Goal: Transaction & Acquisition: Book appointment/travel/reservation

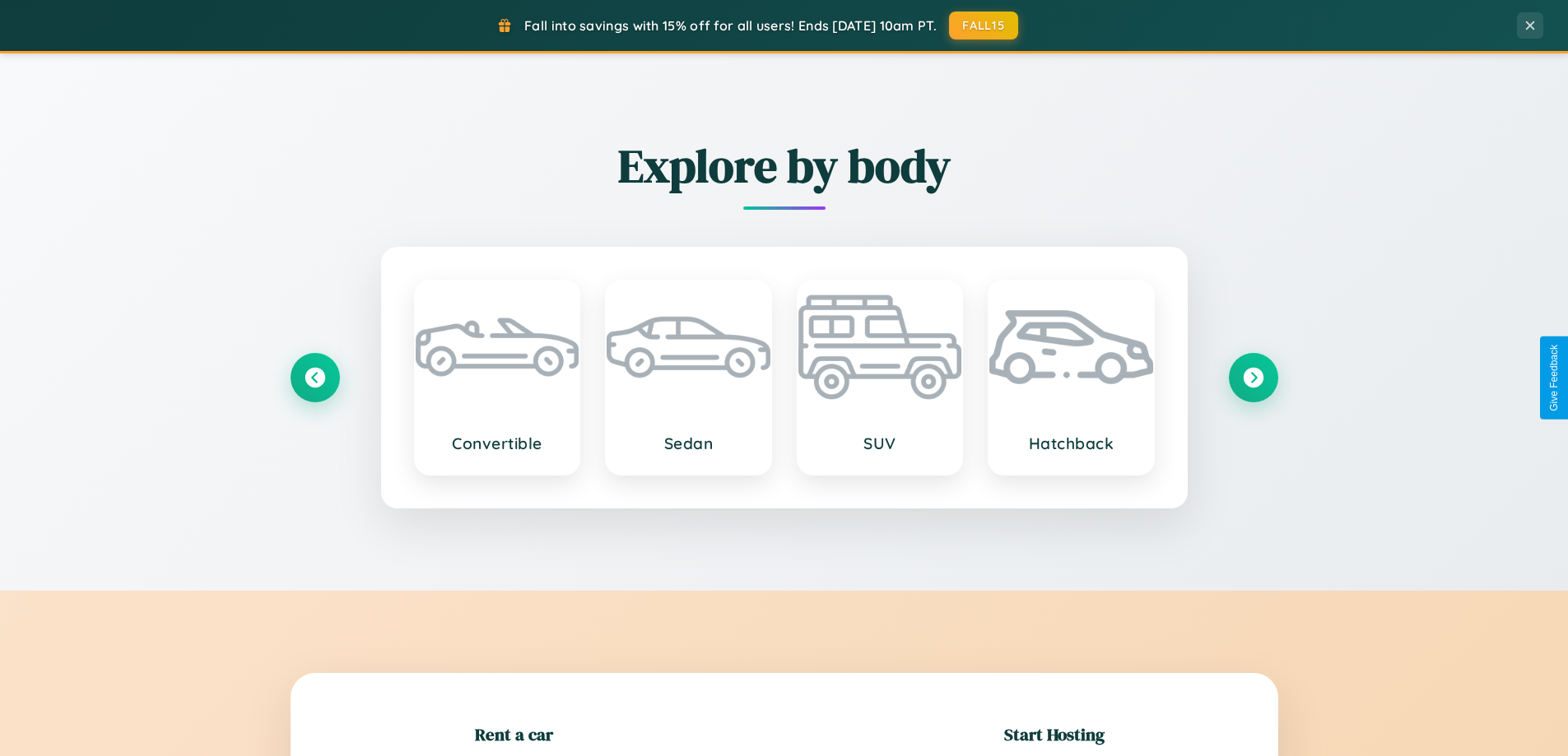
scroll to position [355, 0]
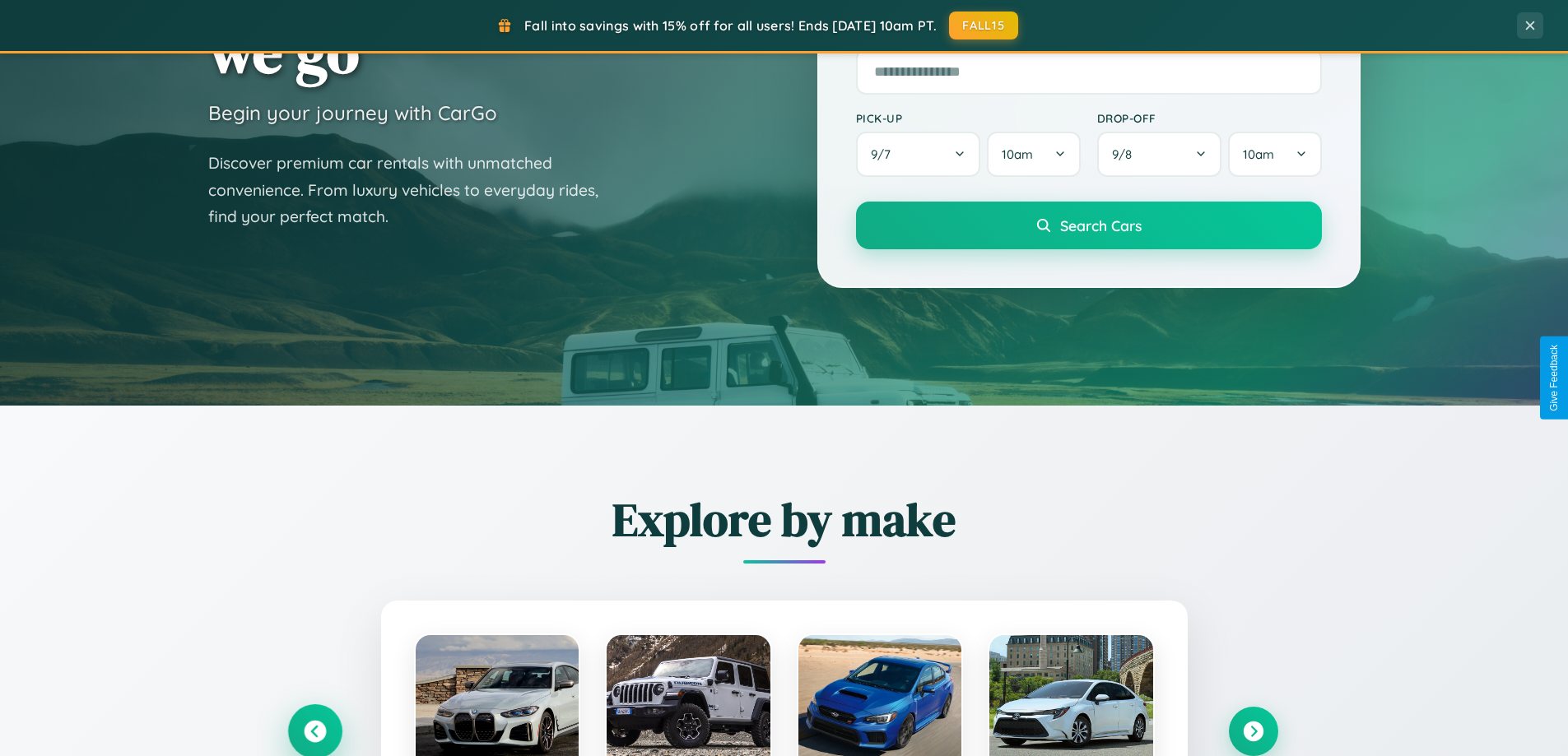
click at [314, 731] on icon at bounding box center [314, 731] width 22 height 22
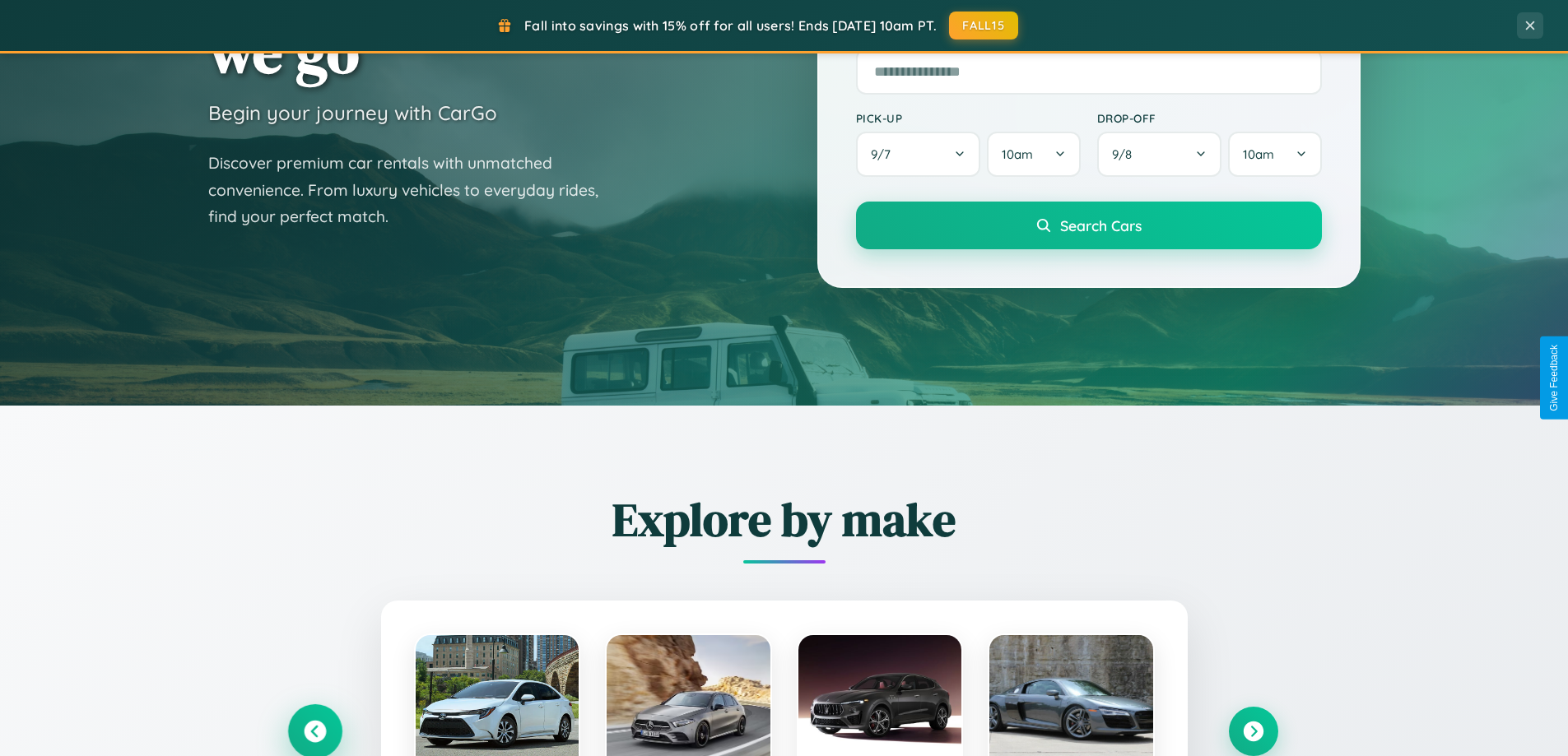
scroll to position [0, 0]
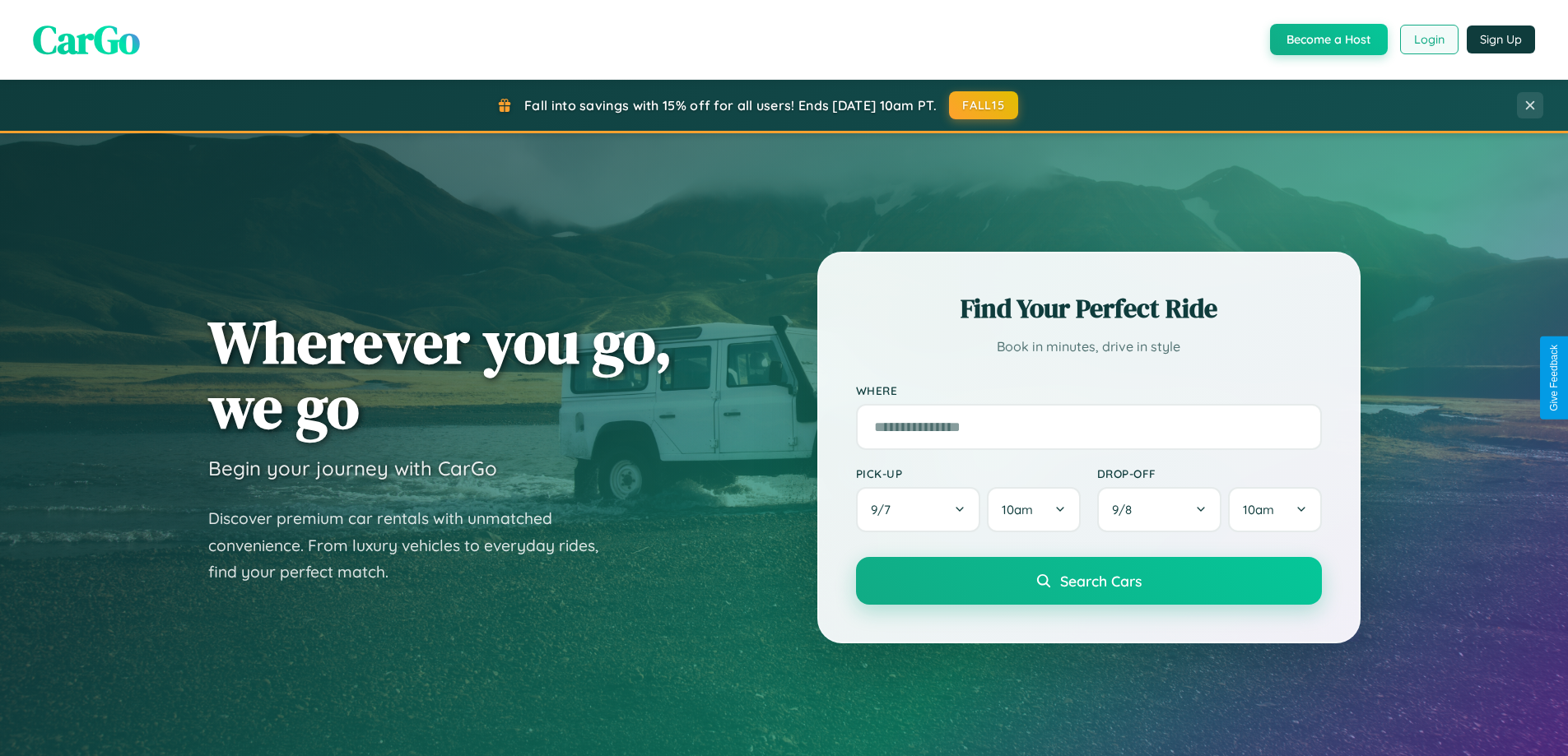
click at [1427, 40] on button "Login" at bounding box center [1429, 40] width 58 height 30
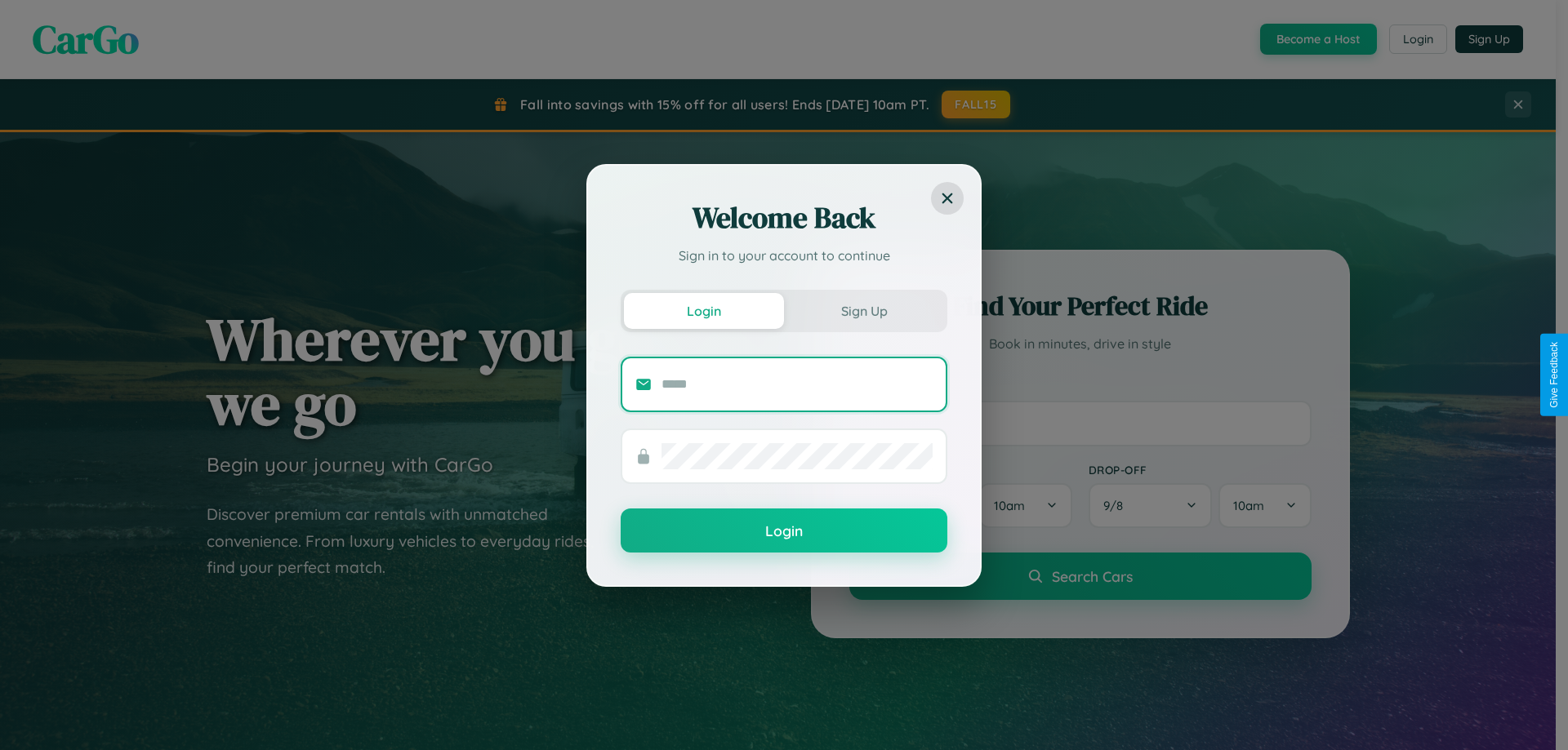
click at [797, 384] on input "text" at bounding box center [797, 385] width 271 height 26
type input "**********"
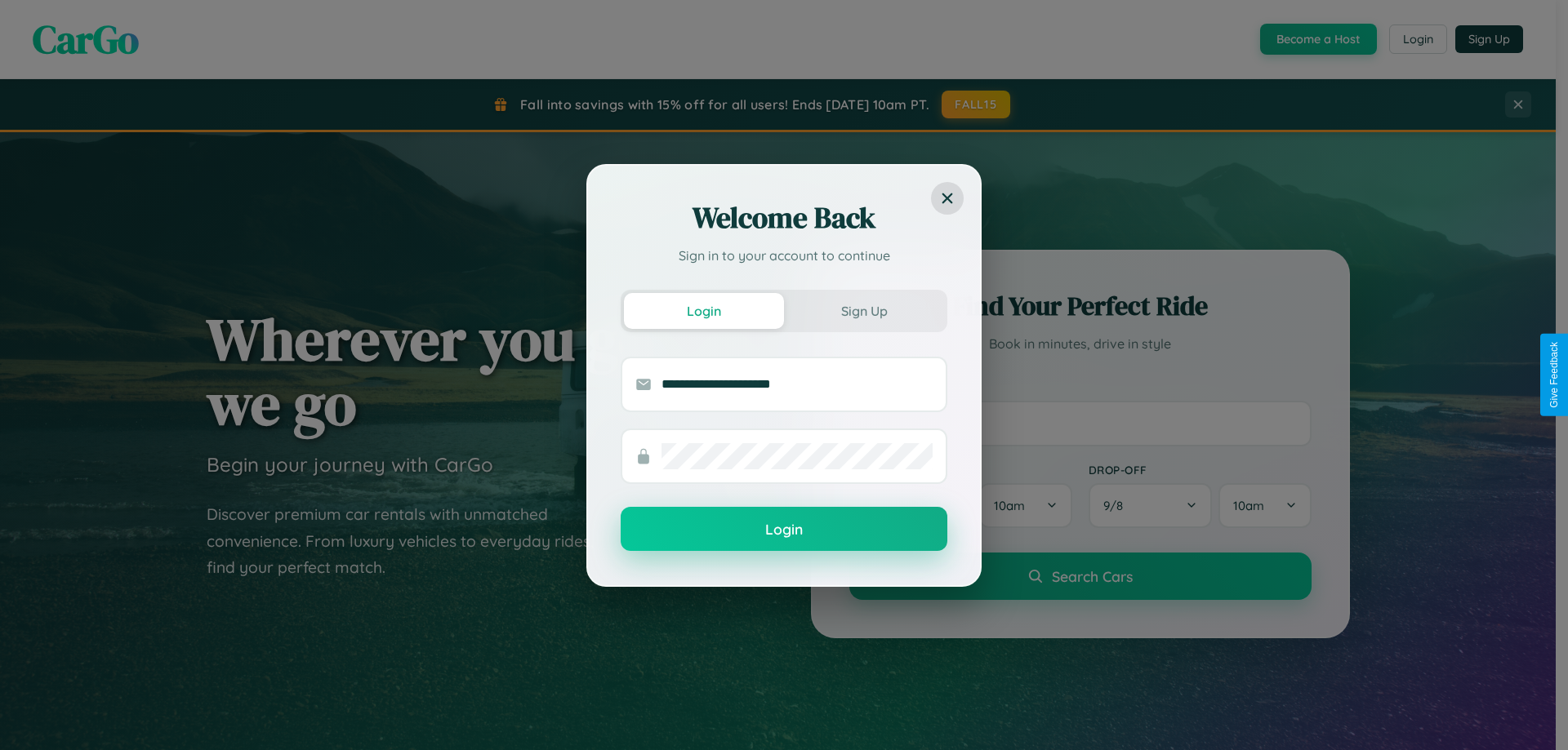
click at [784, 529] on button "Login" at bounding box center [784, 528] width 326 height 44
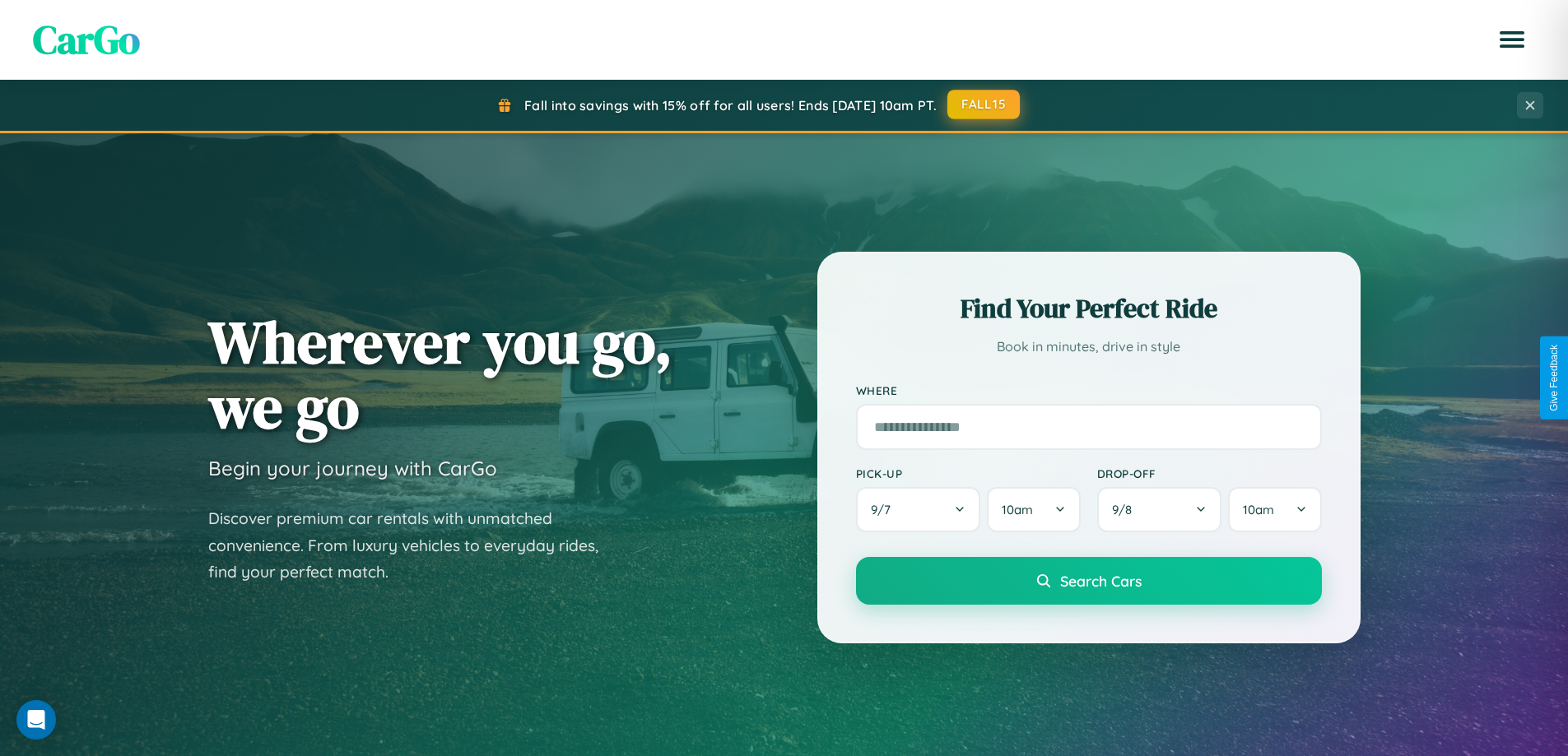
click at [984, 105] on button "FALL15" at bounding box center [983, 105] width 72 height 30
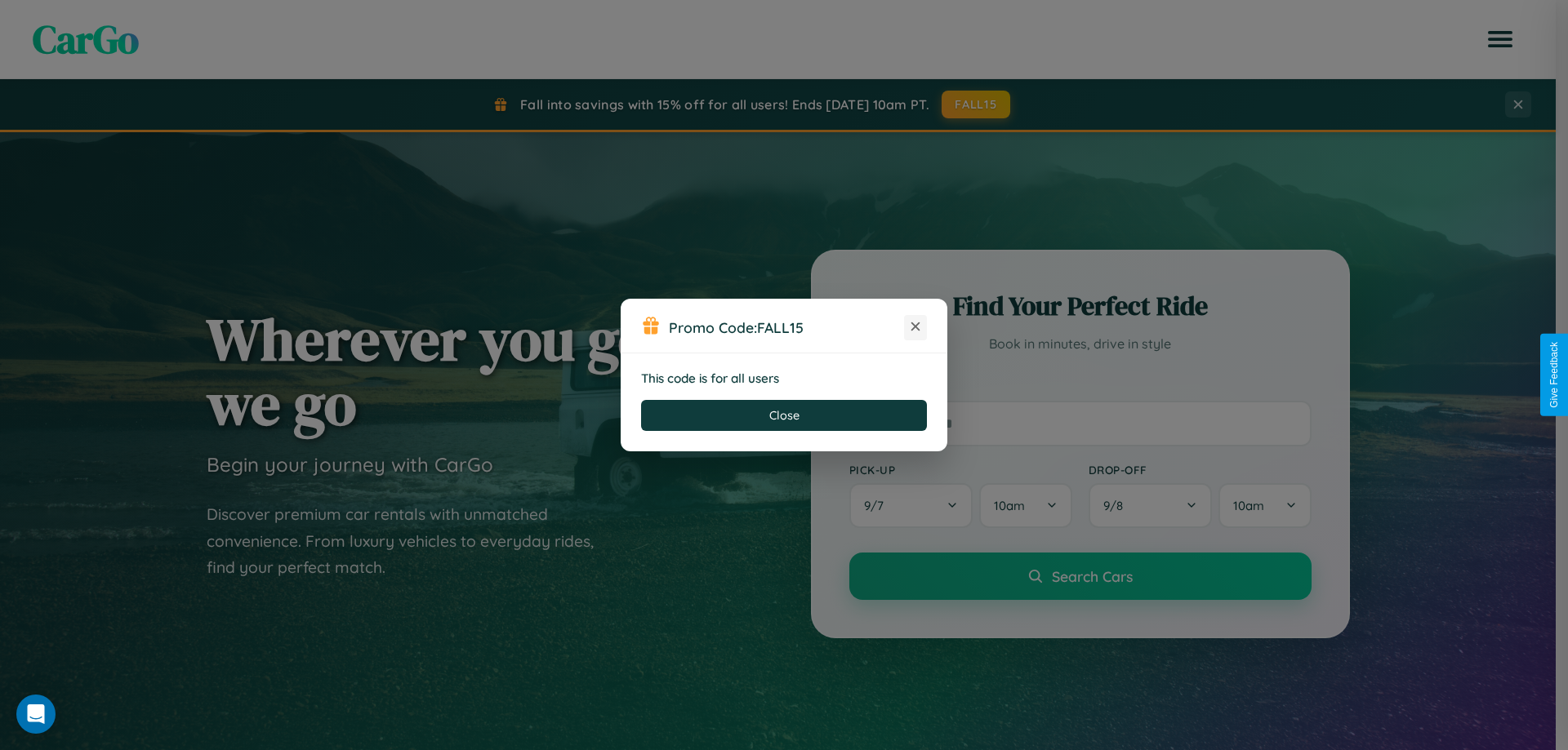
click at [915, 327] on icon at bounding box center [915, 326] width 17 height 17
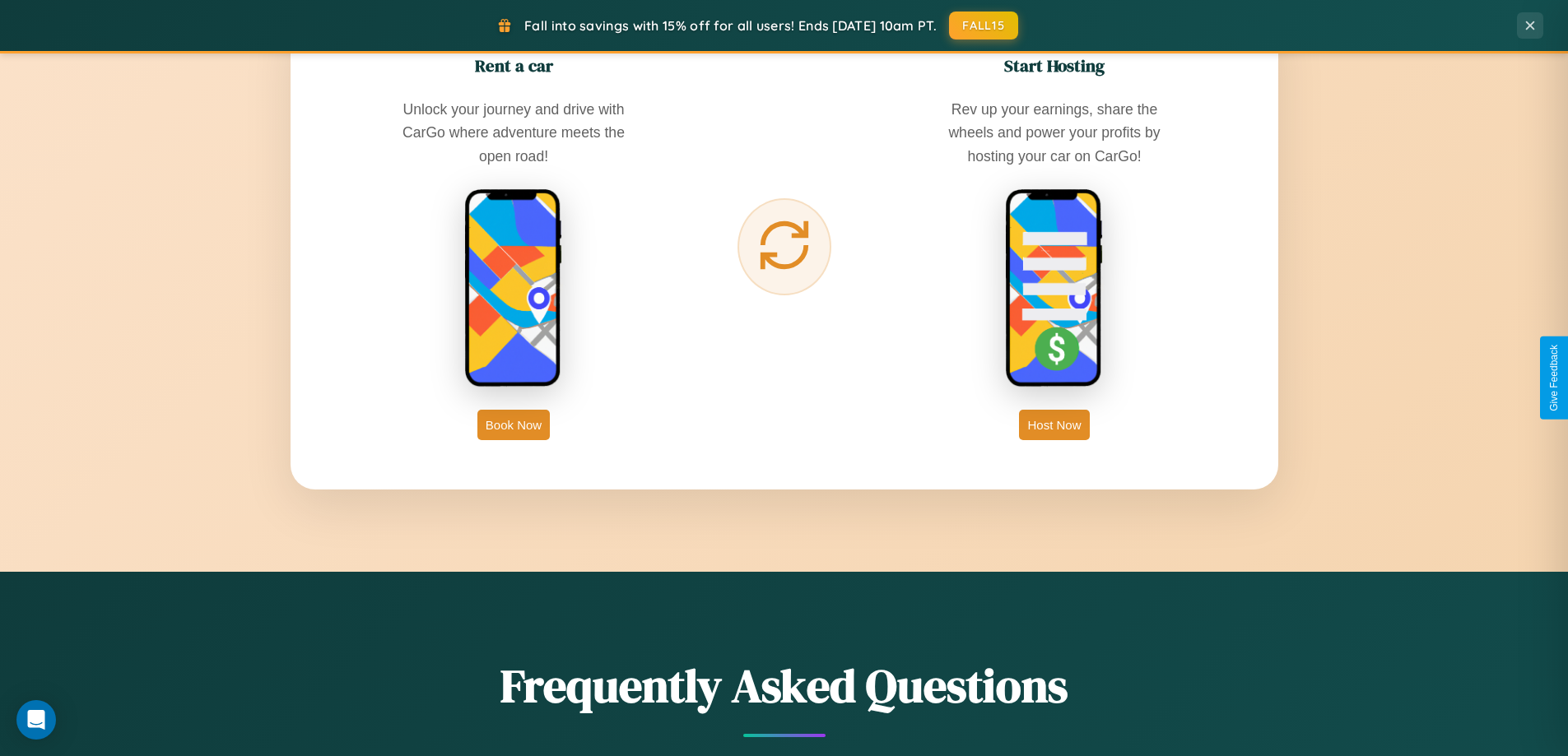
scroll to position [2642, 0]
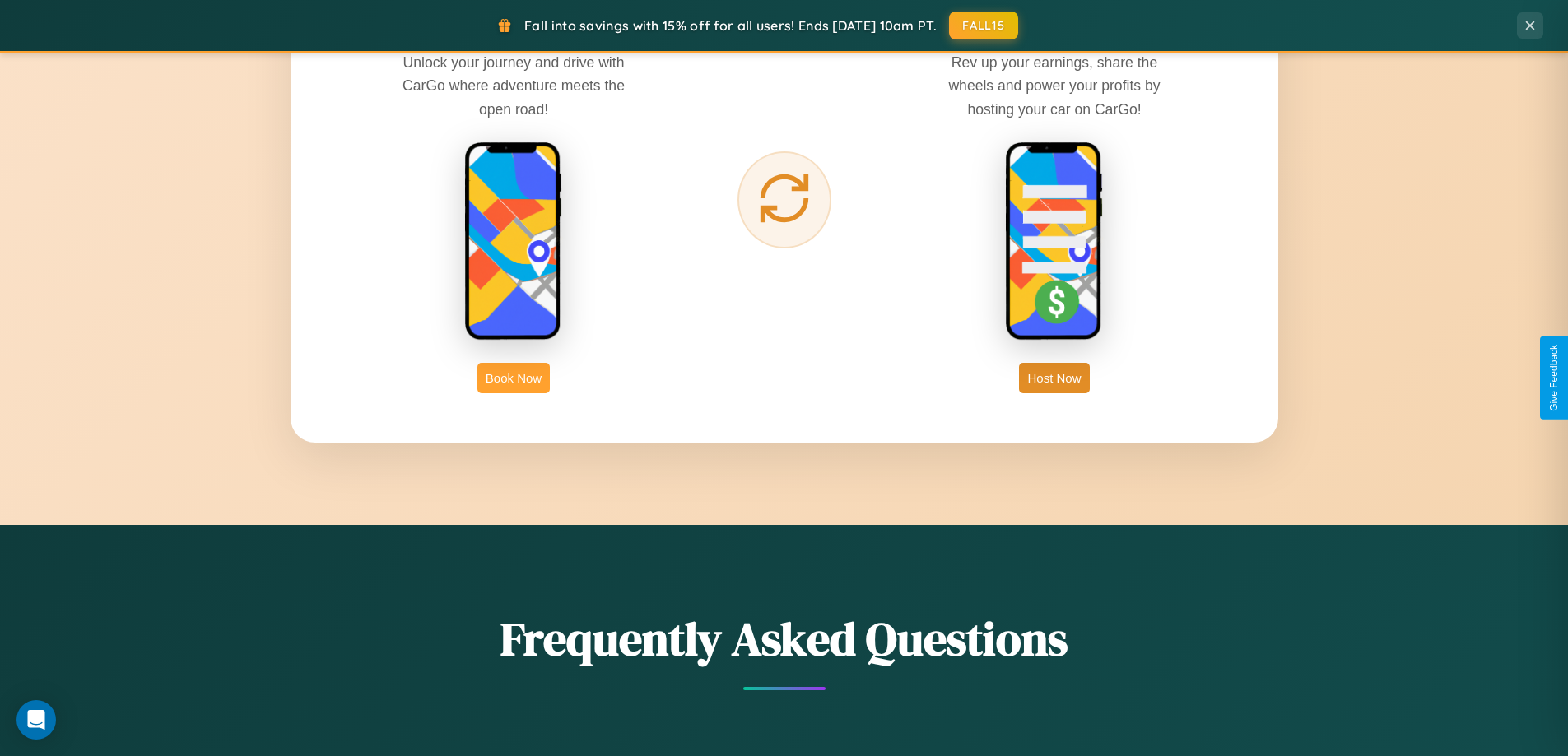
click at [514, 377] on button "Book Now" at bounding box center [514, 378] width 72 height 31
